Goal: Communication & Community: Connect with others

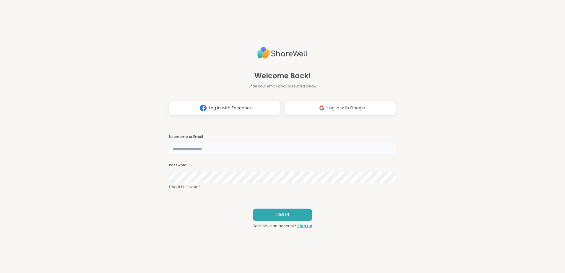
click at [257, 148] on input "text" at bounding box center [282, 149] width 227 height 12
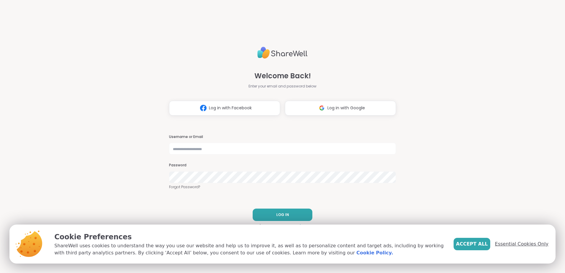
click at [511, 242] on span "Essential Cookies Only" at bounding box center [521, 243] width 53 height 7
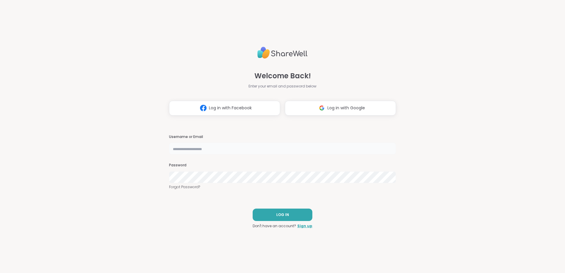
click at [188, 149] on input "text" at bounding box center [282, 149] width 227 height 12
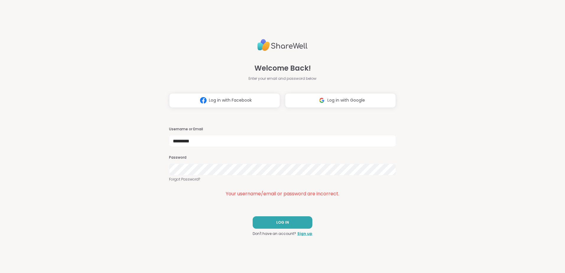
click at [244, 148] on div "Username or Email ********* Password Forgot Password? Your username/email or pa…" at bounding box center [282, 162] width 227 height 71
click at [243, 142] on input "*********" at bounding box center [282, 141] width 227 height 12
type input "**********"
click at [282, 223] on span "LOG IN" at bounding box center [282, 222] width 13 height 5
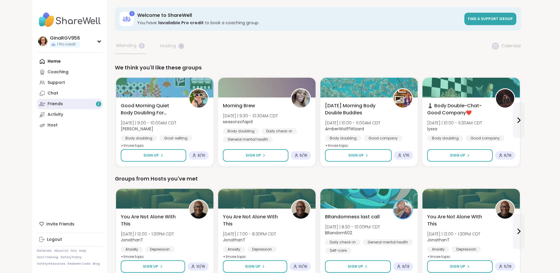
click at [80, 102] on link "Friends 2" at bounding box center [70, 104] width 66 height 11
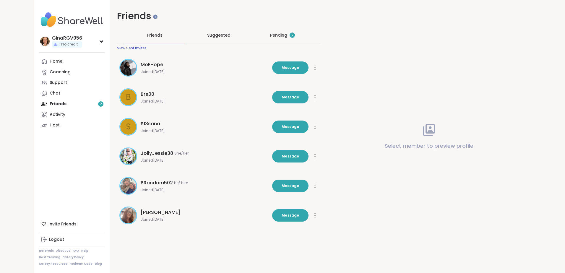
click at [272, 33] on div "Pending 2" at bounding box center [282, 35] width 25 height 6
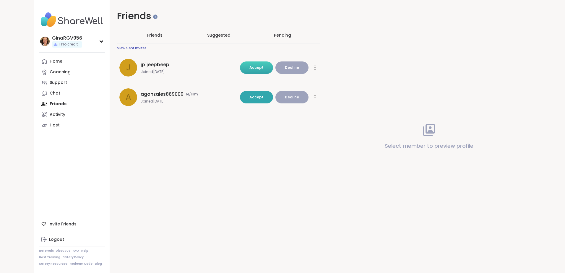
click at [251, 65] on span "Accept" at bounding box center [256, 67] width 14 height 5
click at [249, 95] on button "Accept" at bounding box center [256, 97] width 33 height 12
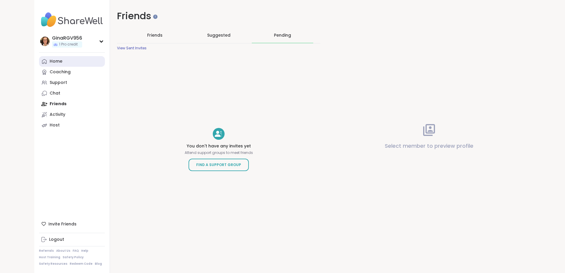
click at [75, 60] on link "Home" at bounding box center [72, 61] width 66 height 11
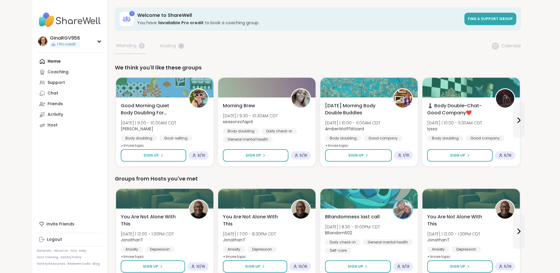
click at [71, 39] on div "GinaRGV956" at bounding box center [65, 38] width 30 height 6
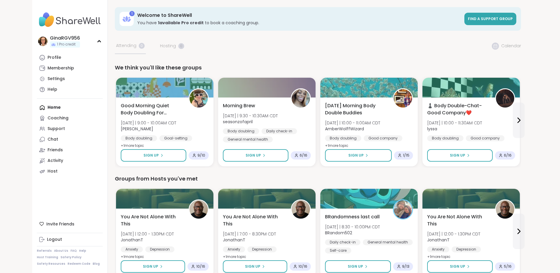
click at [497, 20] on span "Find a support group" at bounding box center [490, 18] width 45 height 5
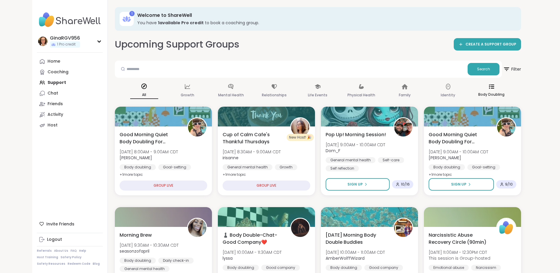
click at [493, 89] on icon at bounding box center [491, 86] width 5 height 5
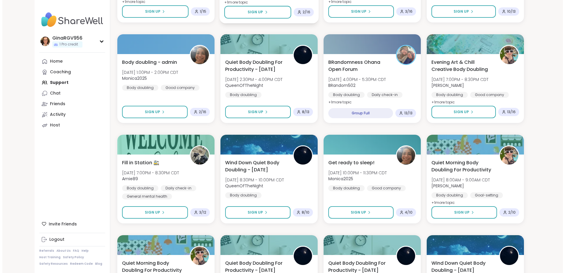
scroll to position [325, 0]
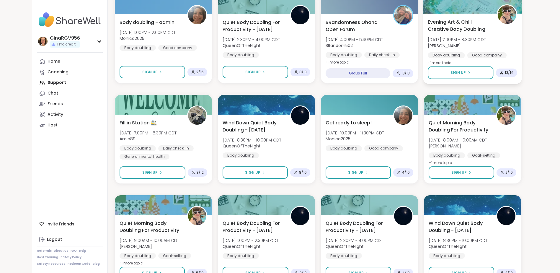
click at [509, 71] on span "13 / 16" at bounding box center [509, 72] width 9 height 5
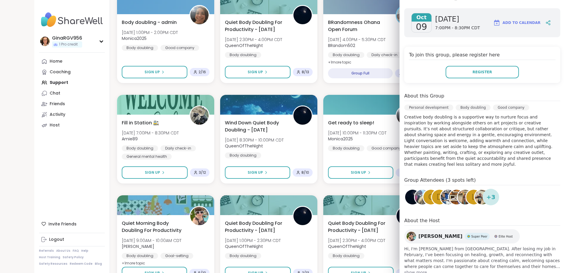
scroll to position [99, 0]
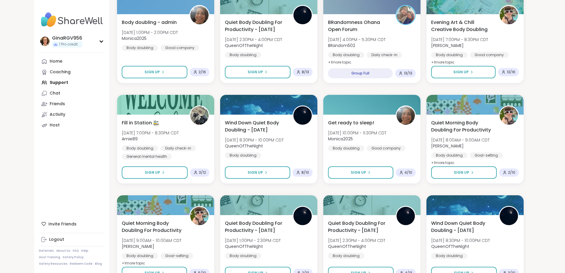
click at [380, 89] on div "Good Morning Quiet Body Doubling For Productivity [DATE] 8:00AM - 9:00AM CDT [P…" at bounding box center [320, 240] width 406 height 892
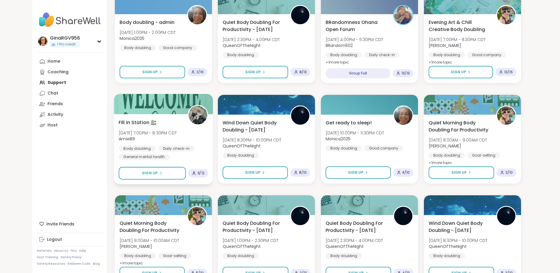
click at [196, 170] on div "3 / 12" at bounding box center [198, 173] width 20 height 9
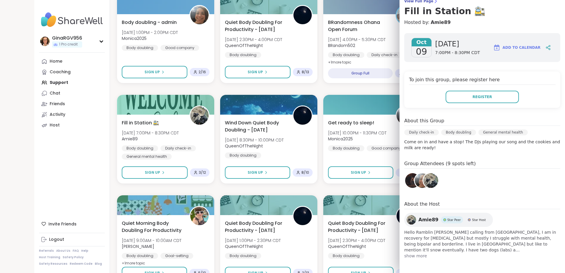
scroll to position [41, 0]
